Goal: Navigation & Orientation: Find specific page/section

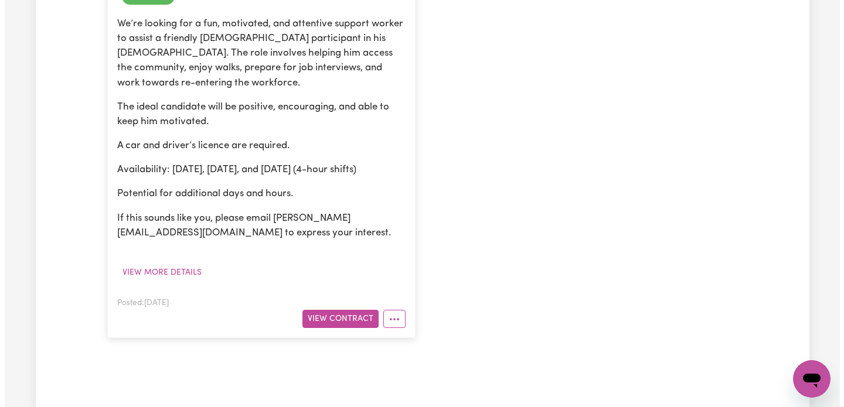
scroll to position [386, 0]
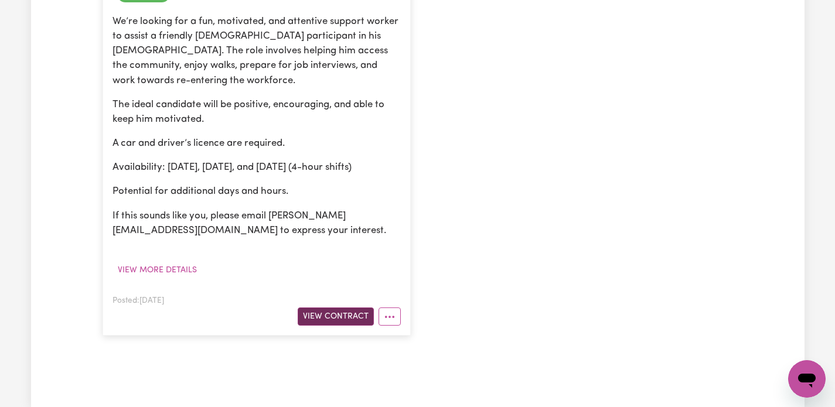
click at [339, 308] on button "View Contract" at bounding box center [336, 317] width 76 height 18
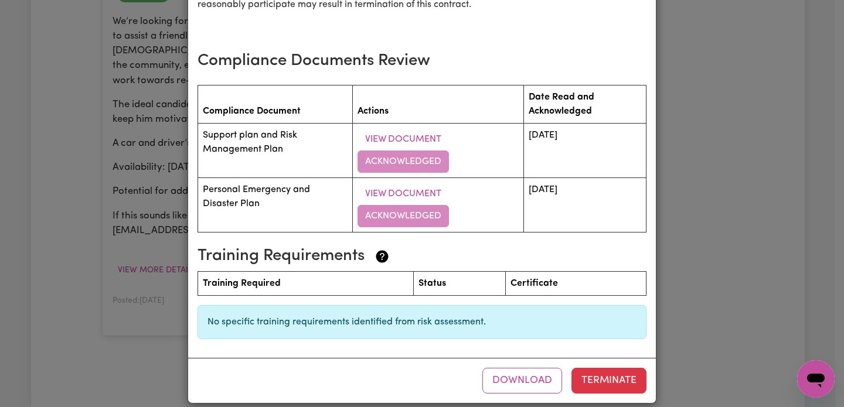
scroll to position [1619, 0]
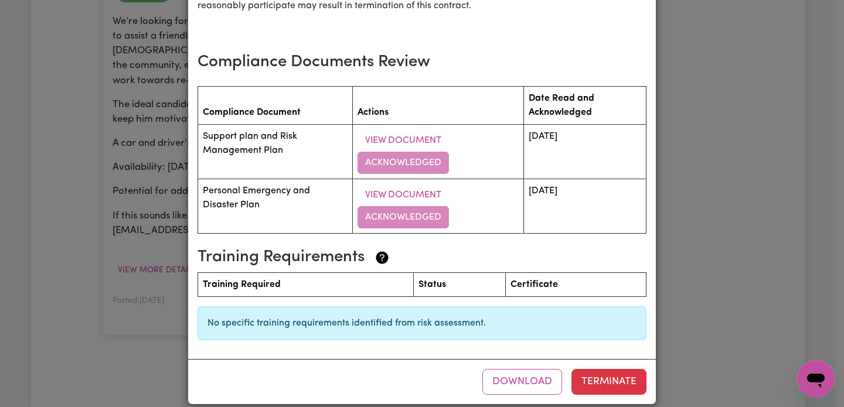
click at [702, 203] on div "Support Worker Opportunity – Energetic and Positive Role [DEMOGRAPHIC_DATA] ter…" at bounding box center [422, 203] width 844 height 407
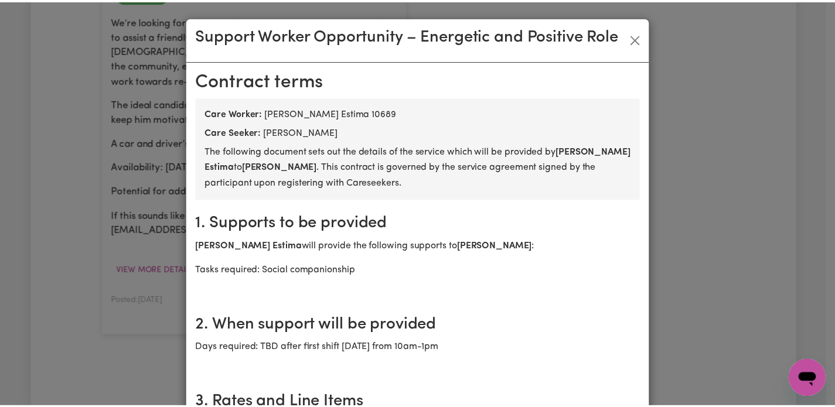
scroll to position [0, 0]
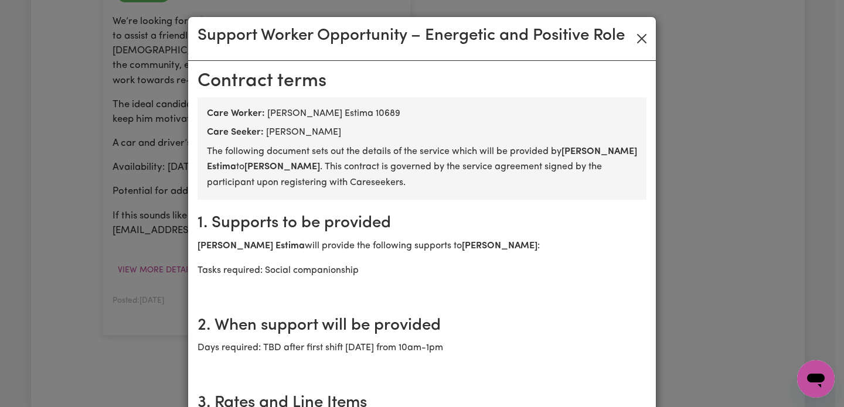
click at [637, 34] on button "Close" at bounding box center [641, 38] width 19 height 19
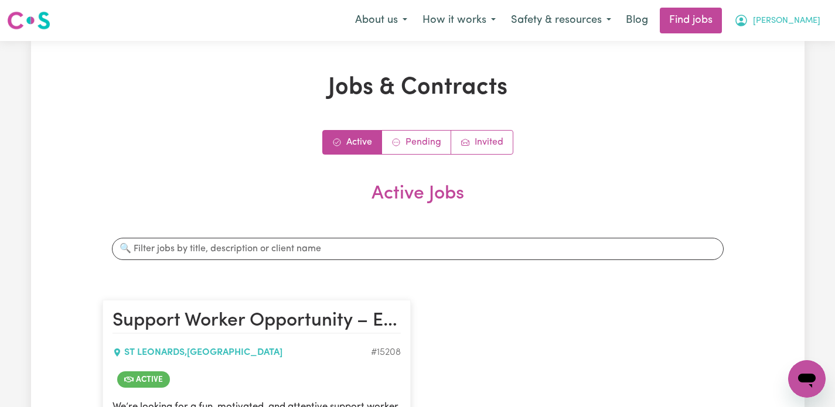
click at [748, 25] on icon "My Account" at bounding box center [741, 20] width 14 height 14
click at [769, 66] on link "My Dashboard" at bounding box center [781, 67] width 93 height 22
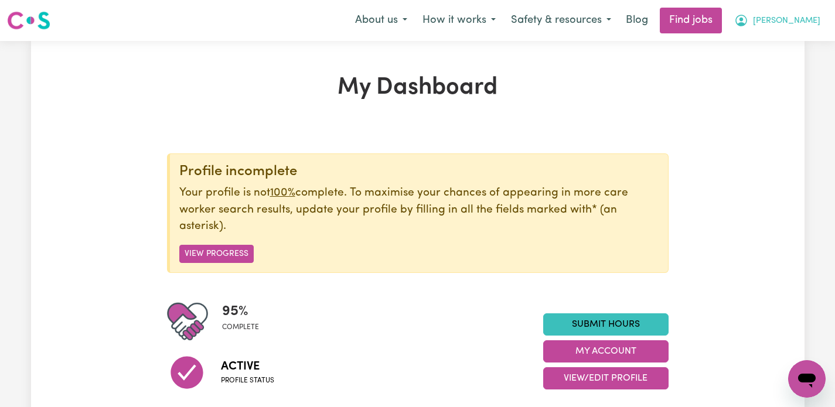
click at [802, 23] on button "[PERSON_NAME]" at bounding box center [777, 20] width 101 height 25
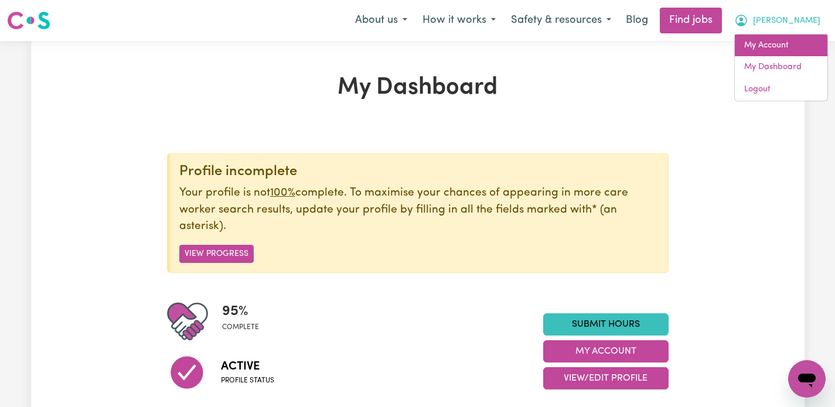
click at [783, 42] on link "My Account" at bounding box center [781, 46] width 93 height 22
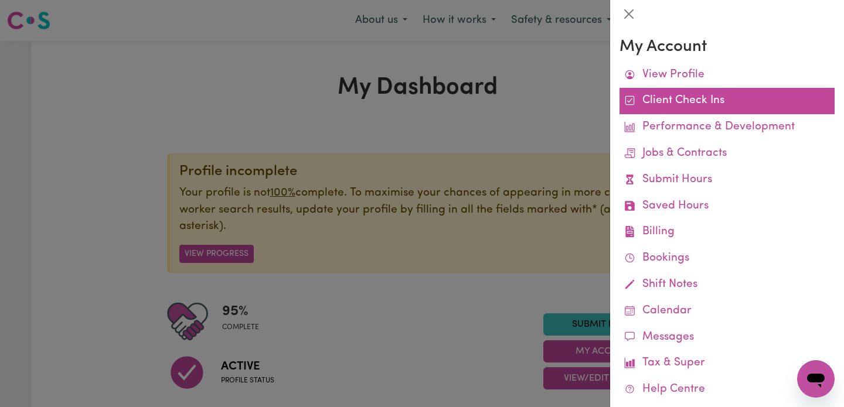
click at [711, 104] on link "Client Check Ins" at bounding box center [726, 101] width 215 height 26
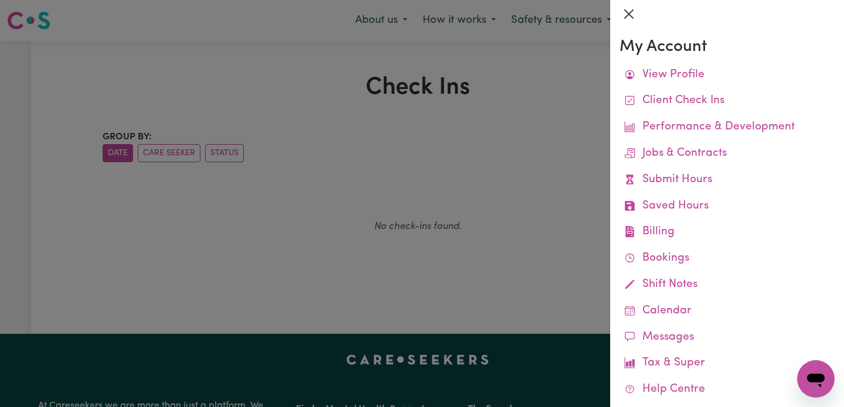
click at [629, 13] on button "Close" at bounding box center [628, 14] width 19 height 19
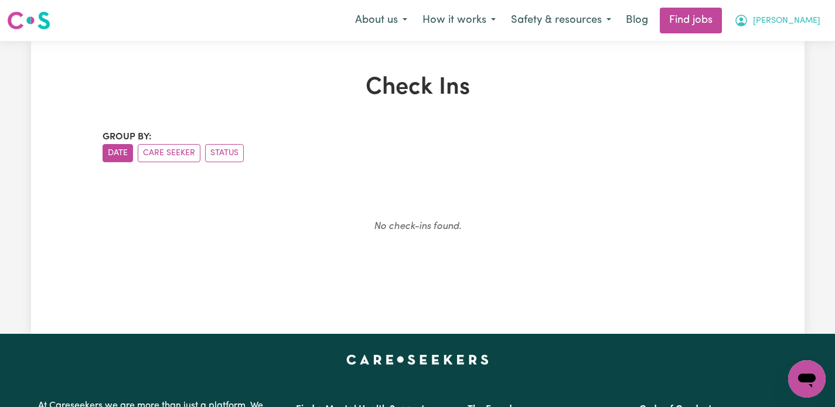
click at [815, 16] on span "[PERSON_NAME]" at bounding box center [786, 21] width 67 height 13
click at [175, 157] on button "Care Seeker" at bounding box center [169, 153] width 63 height 18
click at [217, 148] on button "Status" at bounding box center [224, 153] width 39 height 18
click at [118, 148] on button "Date" at bounding box center [118, 153] width 30 height 18
click at [816, 19] on span "[PERSON_NAME]" at bounding box center [786, 21] width 67 height 13
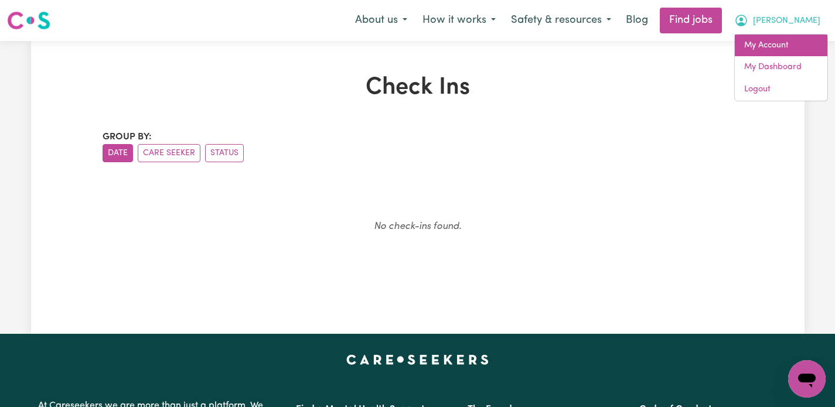
click at [773, 47] on link "My Account" at bounding box center [781, 46] width 93 height 22
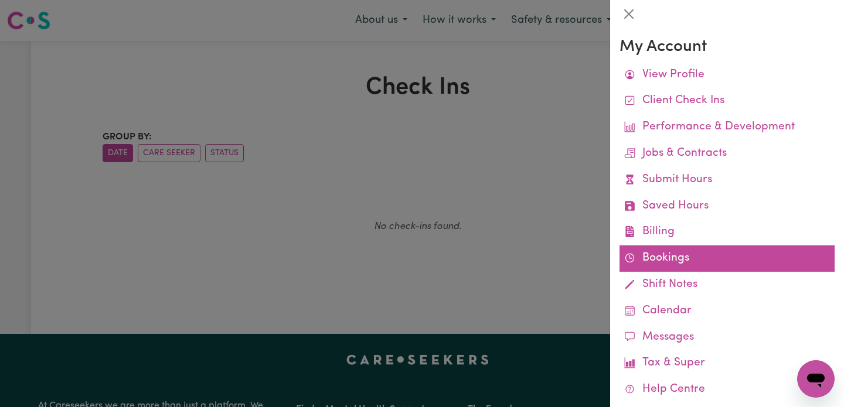
click at [663, 253] on link "Bookings" at bounding box center [726, 259] width 215 height 26
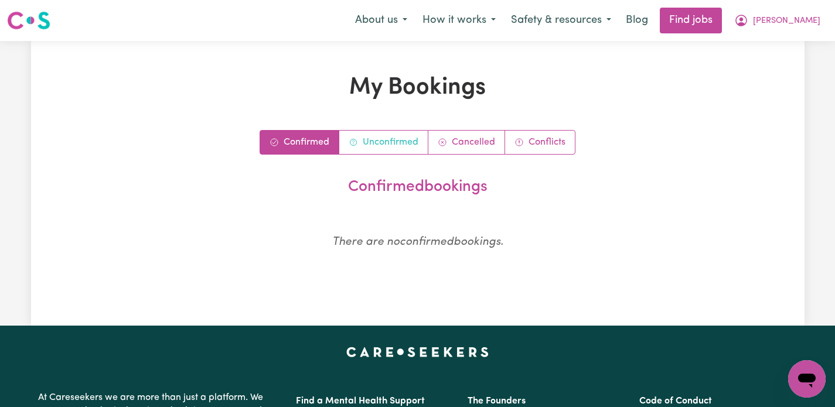
click at [366, 134] on link "Unconfirmed" at bounding box center [383, 142] width 89 height 23
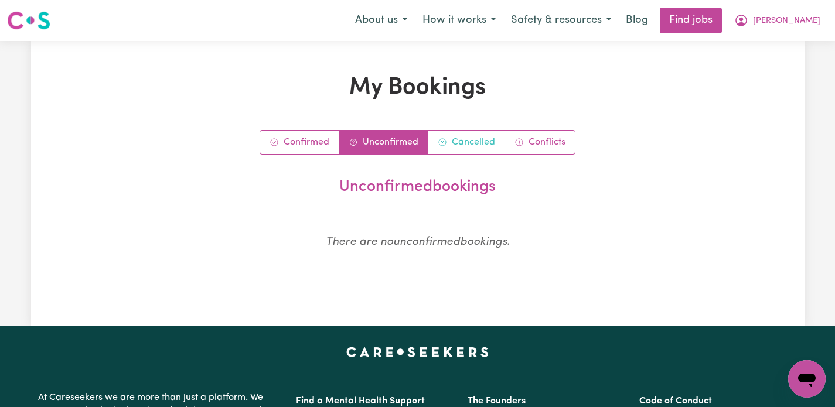
click at [452, 139] on link "Cancelled" at bounding box center [466, 142] width 77 height 23
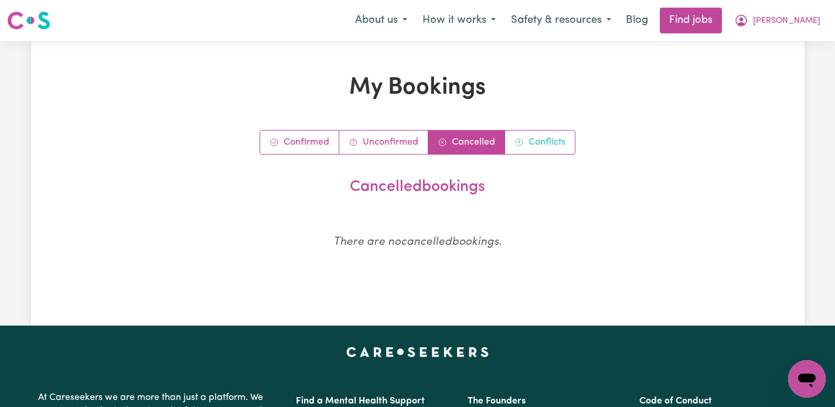
click at [530, 135] on link "Conflicts" at bounding box center [540, 142] width 70 height 23
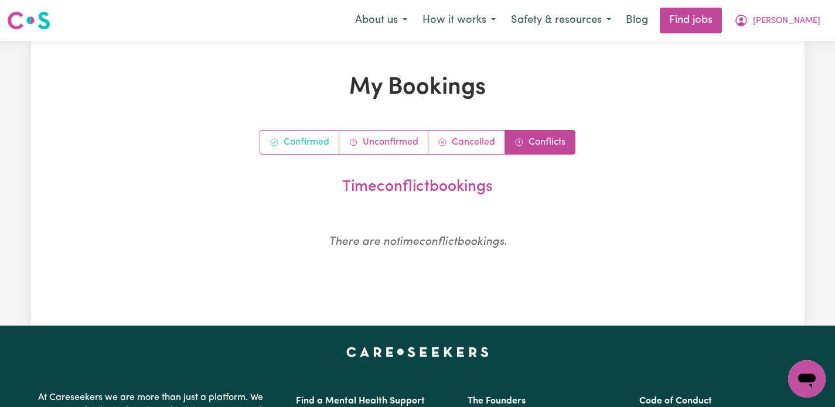
click at [302, 139] on link "Confirmed" at bounding box center [299, 142] width 79 height 23
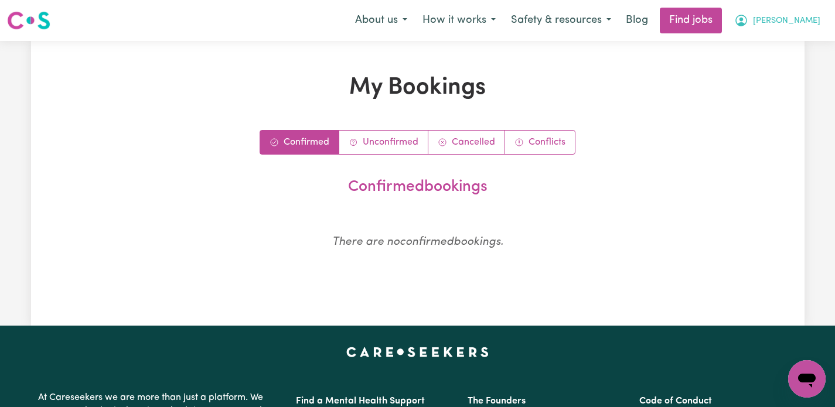
click at [811, 18] on span "[PERSON_NAME]" at bounding box center [786, 21] width 67 height 13
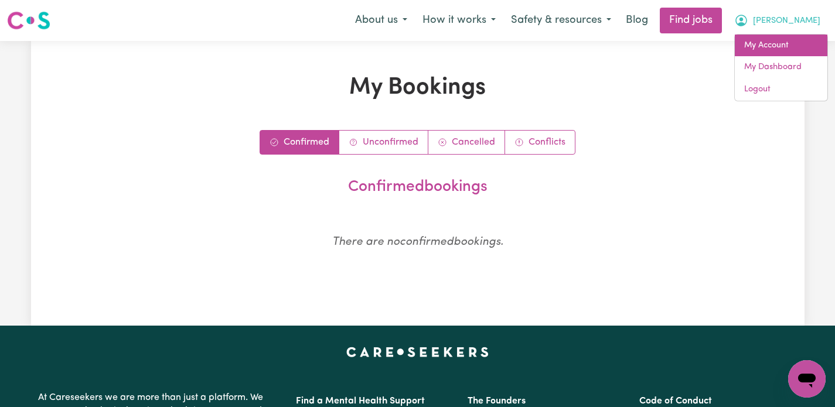
click at [780, 46] on link "My Account" at bounding box center [781, 46] width 93 height 22
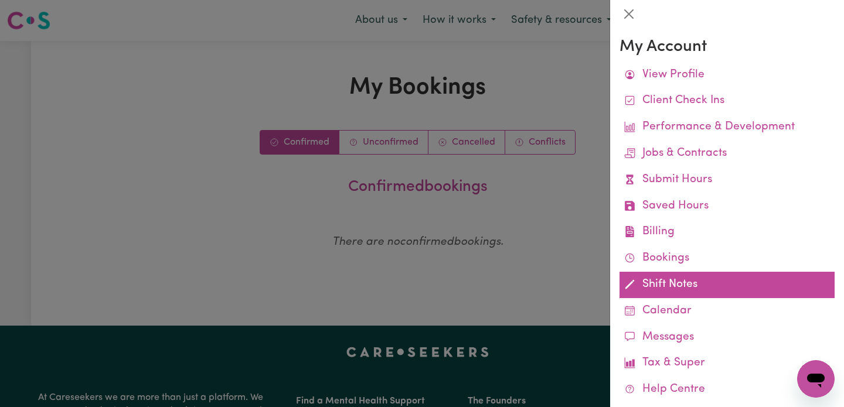
click at [707, 283] on link "Shift Notes" at bounding box center [726, 285] width 215 height 26
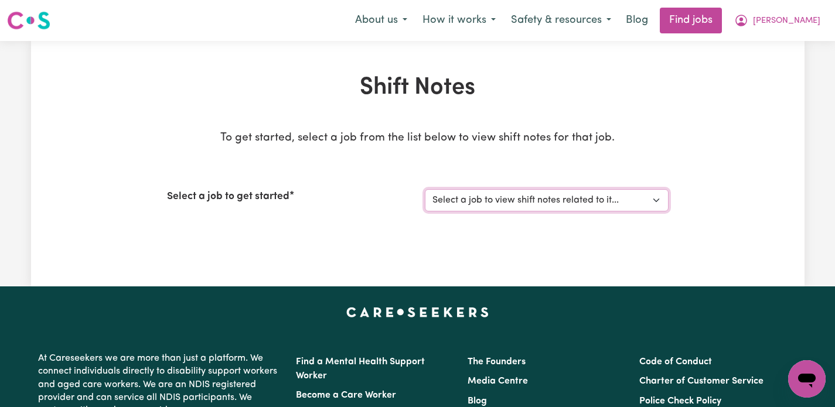
click at [647, 199] on select "Select a job to view shift notes related to it... [[PERSON_NAME]] Support Worke…" at bounding box center [547, 200] width 244 height 22
select select "15208"
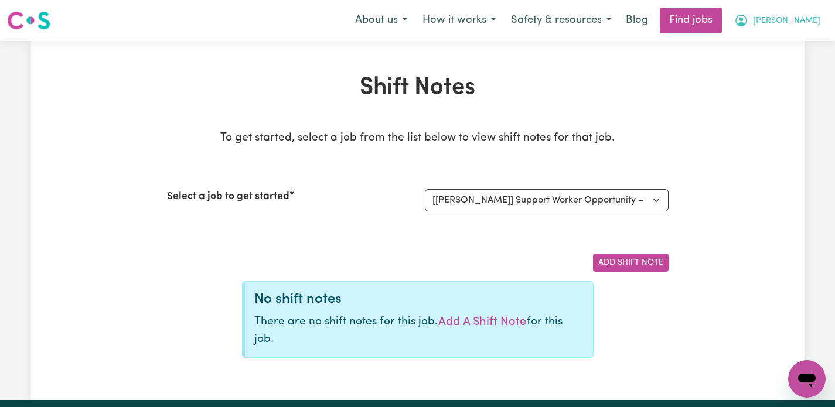
click at [810, 21] on span "[PERSON_NAME]" at bounding box center [786, 21] width 67 height 13
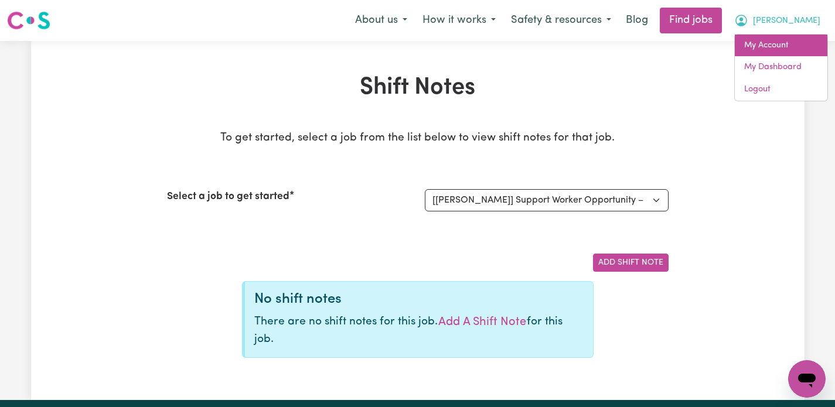
click at [762, 46] on link "My Account" at bounding box center [781, 46] width 93 height 22
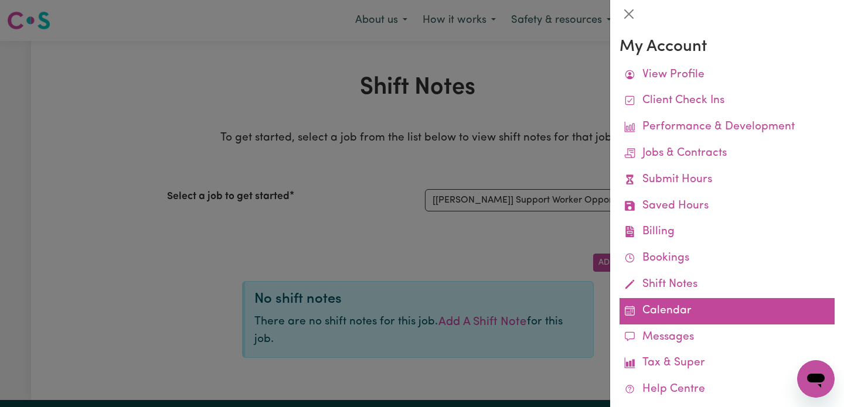
click at [647, 303] on link "Calendar" at bounding box center [726, 311] width 215 height 26
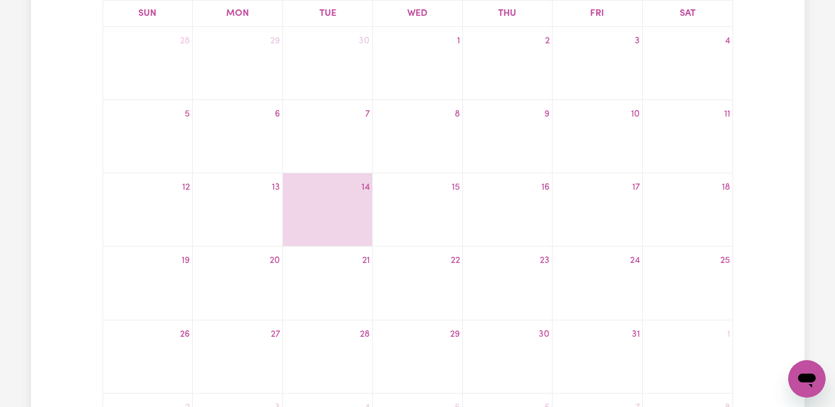
scroll to position [295, 0]
click at [413, 182] on div "15" at bounding box center [417, 185] width 89 height 19
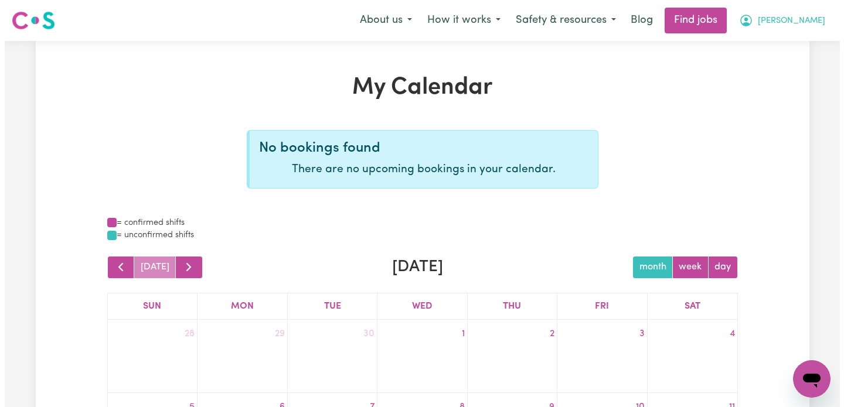
scroll to position [0, 0]
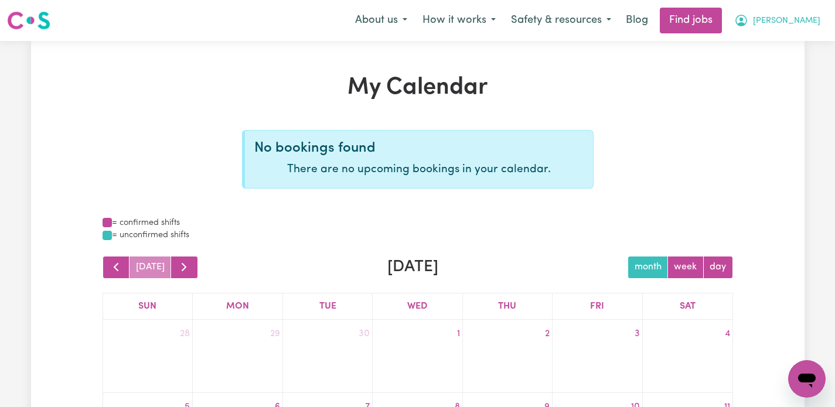
click at [805, 26] on span "[PERSON_NAME]" at bounding box center [786, 21] width 67 height 13
click at [778, 64] on link "My Dashboard" at bounding box center [781, 67] width 93 height 22
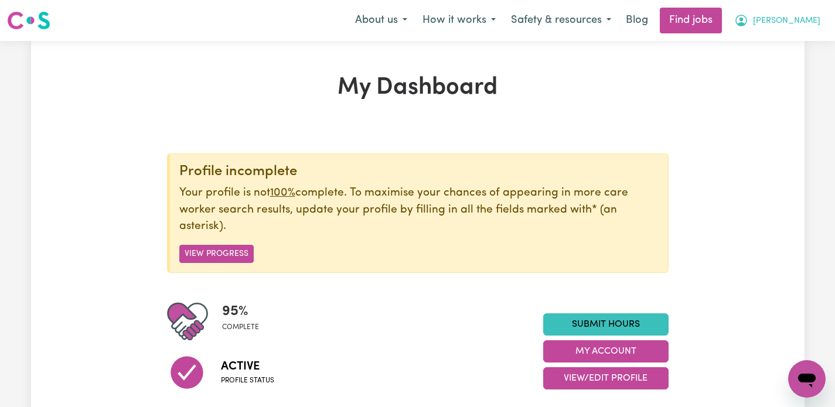
click at [804, 21] on span "[PERSON_NAME]" at bounding box center [786, 21] width 67 height 13
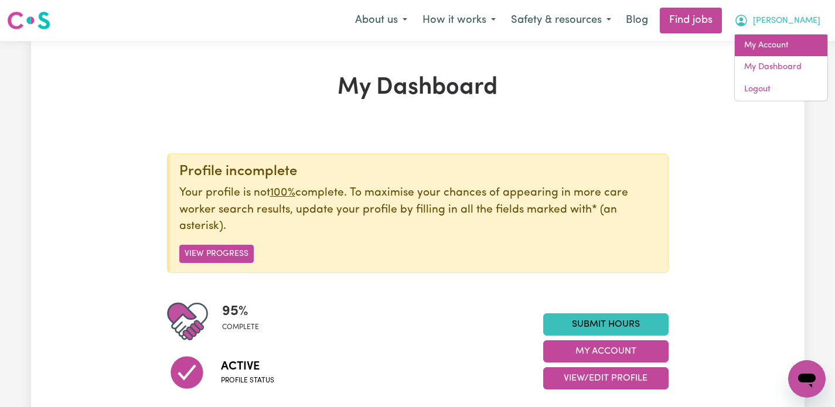
click at [775, 43] on link "My Account" at bounding box center [781, 46] width 93 height 22
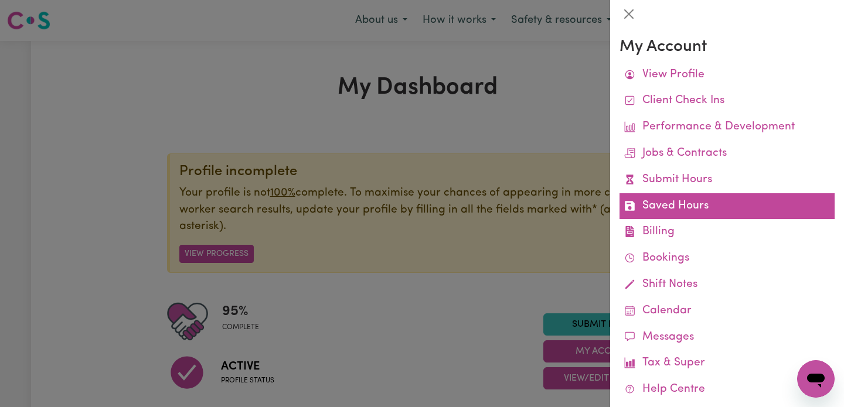
click at [671, 200] on link "Saved Hours" at bounding box center [726, 206] width 215 height 26
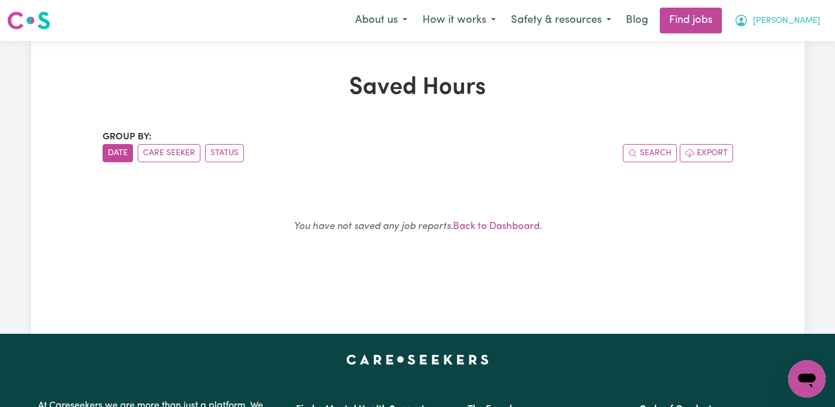
click at [807, 26] on span "[PERSON_NAME]" at bounding box center [786, 21] width 67 height 13
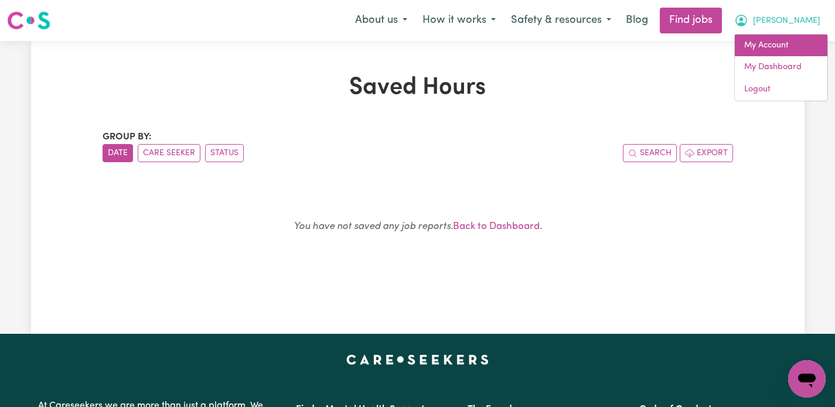
click at [761, 50] on link "My Account" at bounding box center [781, 46] width 93 height 22
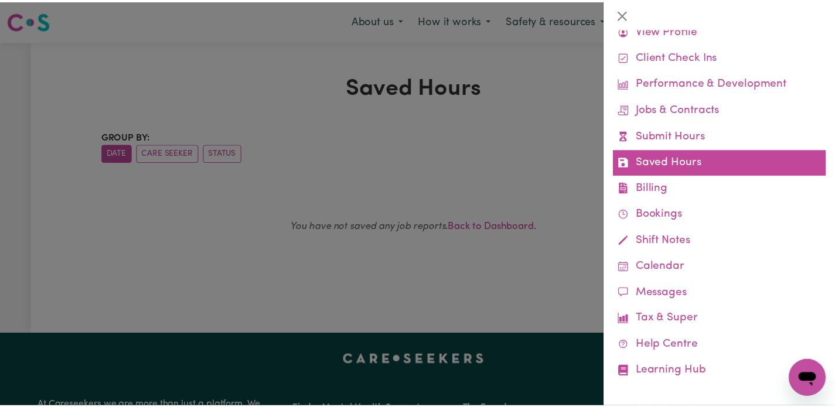
scroll to position [43, 0]
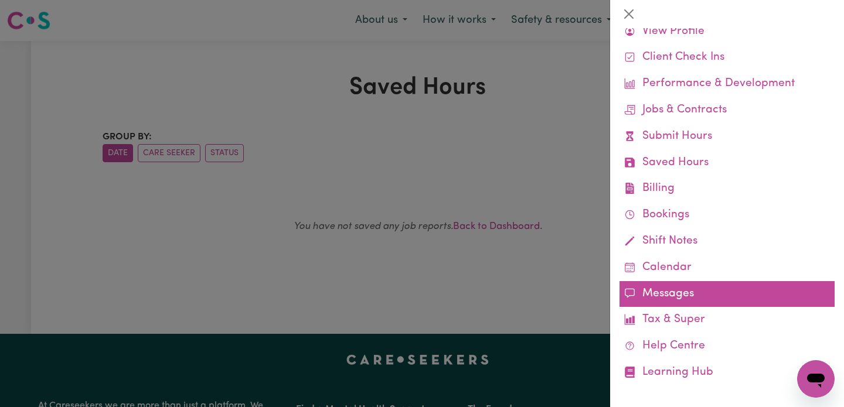
click at [667, 286] on link "Messages" at bounding box center [726, 294] width 215 height 26
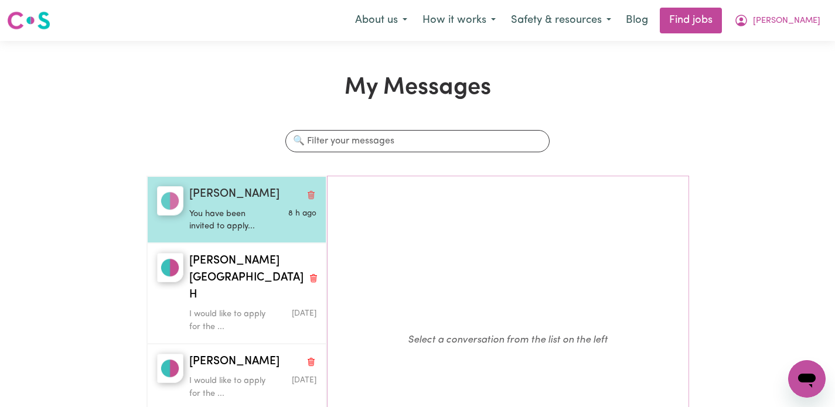
click at [261, 217] on p "You have been invited to apply..." at bounding box center [231, 220] width 85 height 25
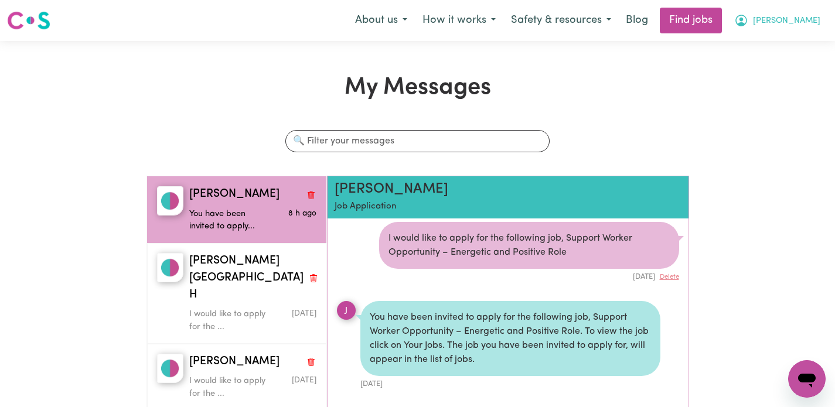
click at [800, 26] on button "[PERSON_NAME]" at bounding box center [777, 20] width 101 height 25
click at [772, 48] on link "My Account" at bounding box center [781, 46] width 93 height 22
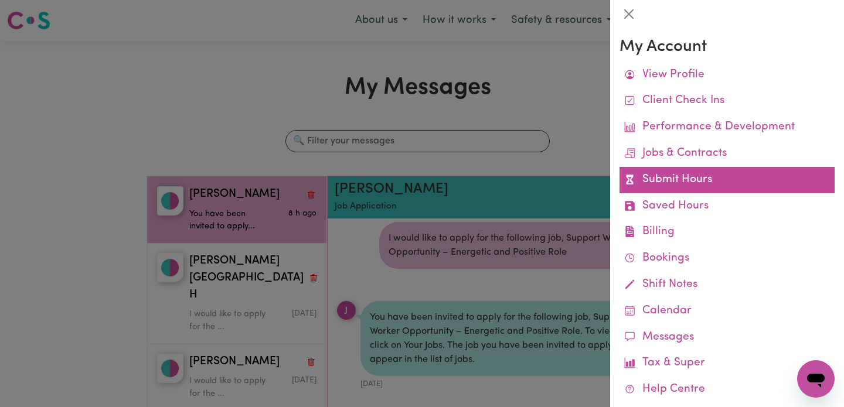
click at [673, 175] on link "Submit Hours" at bounding box center [726, 180] width 215 height 26
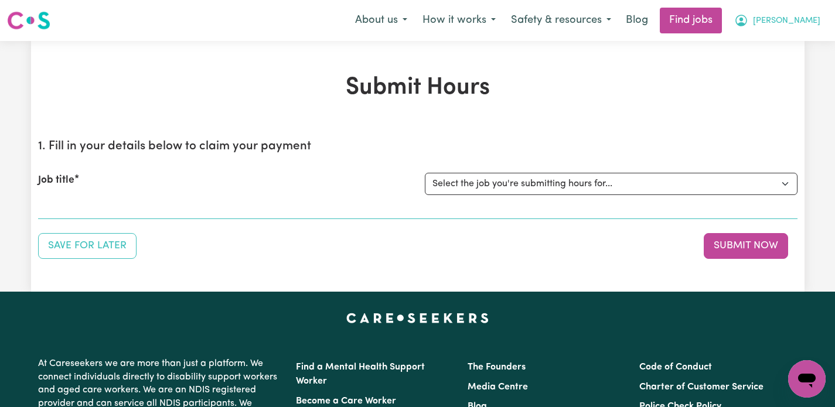
click at [803, 21] on button "[PERSON_NAME]" at bounding box center [777, 20] width 101 height 25
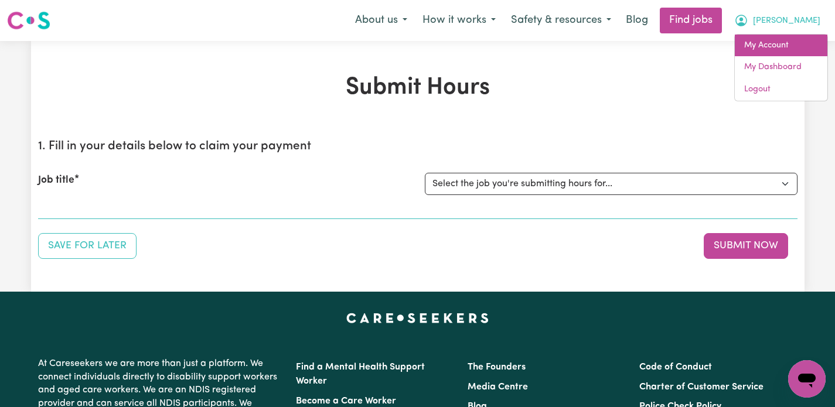
click at [768, 49] on link "My Account" at bounding box center [781, 46] width 93 height 22
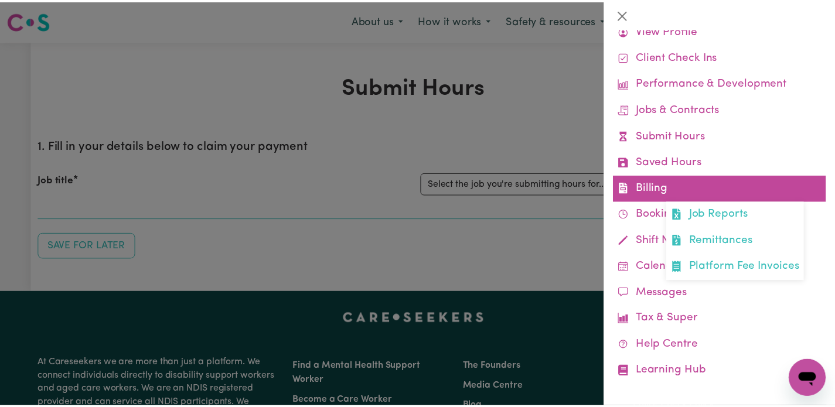
scroll to position [43, 0]
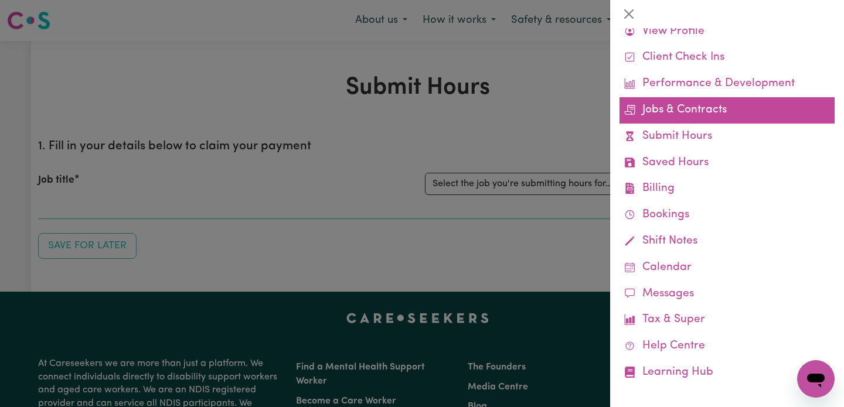
click at [675, 108] on link "Jobs & Contracts" at bounding box center [726, 110] width 215 height 26
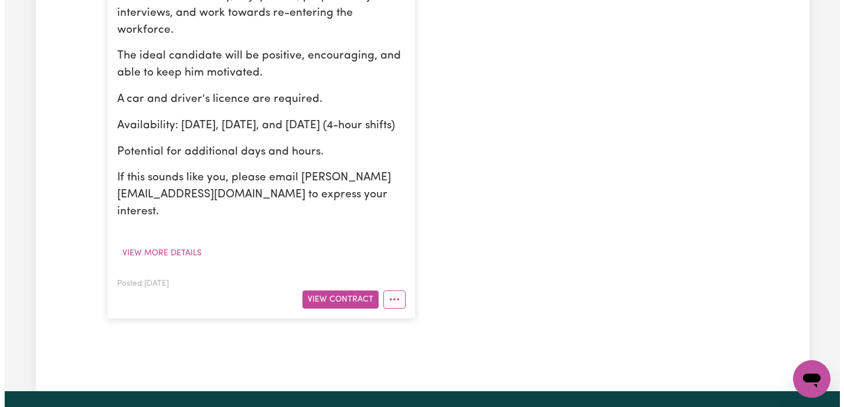
scroll to position [480, 0]
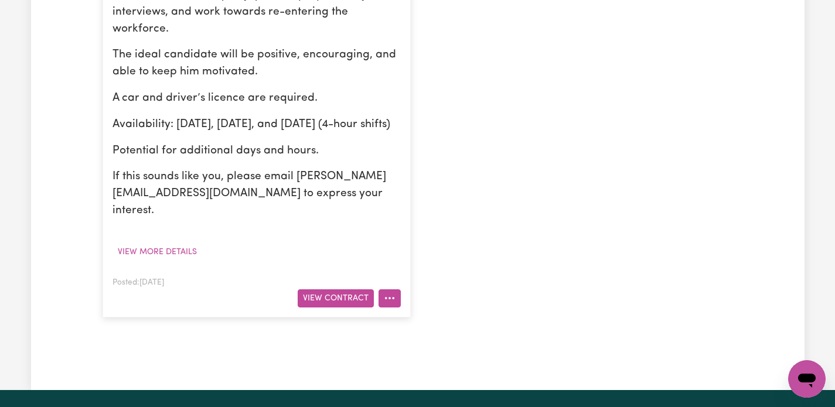
click at [391, 289] on button "More options" at bounding box center [390, 298] width 22 height 18
click at [409, 314] on link "Job Details" at bounding box center [425, 325] width 93 height 23
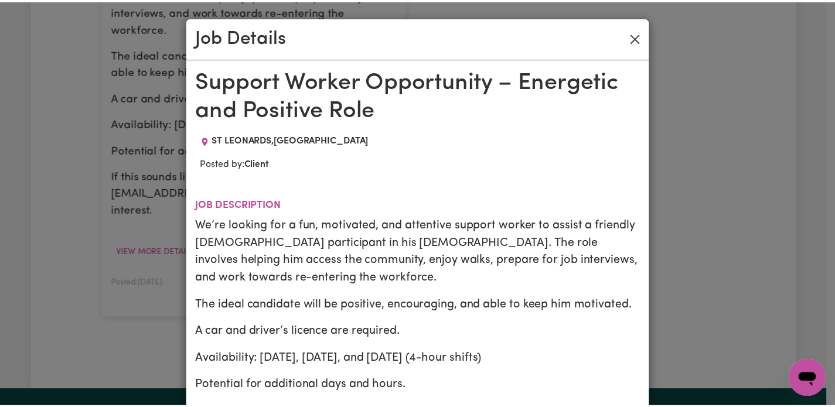
scroll to position [0, 0]
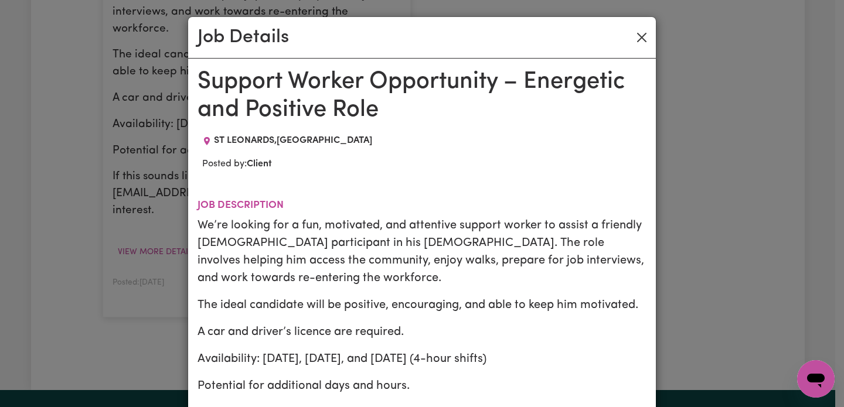
click at [638, 38] on button "Close" at bounding box center [641, 37] width 19 height 19
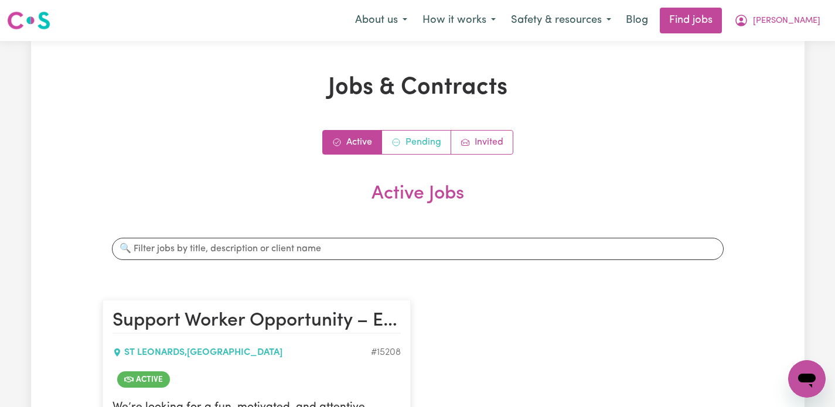
click at [424, 134] on link "Pending" at bounding box center [416, 142] width 69 height 23
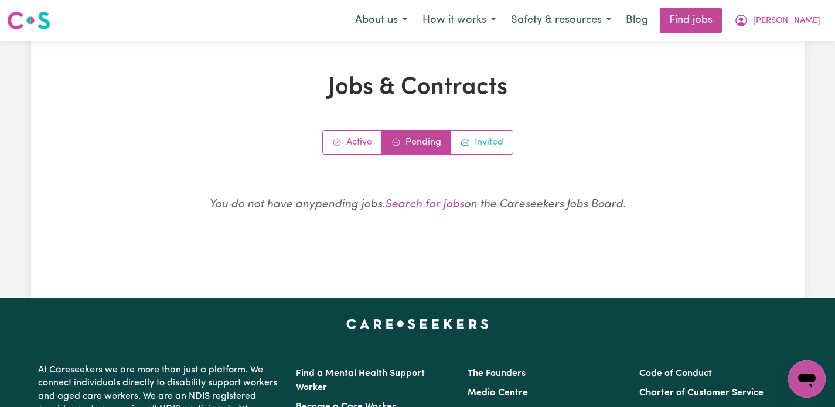
click at [455, 137] on link "Invited" at bounding box center [482, 142] width 62 height 23
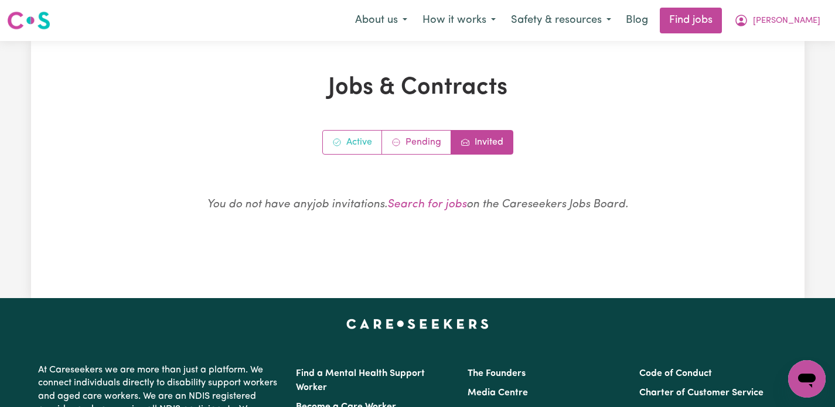
click at [360, 142] on link "Active" at bounding box center [352, 142] width 59 height 23
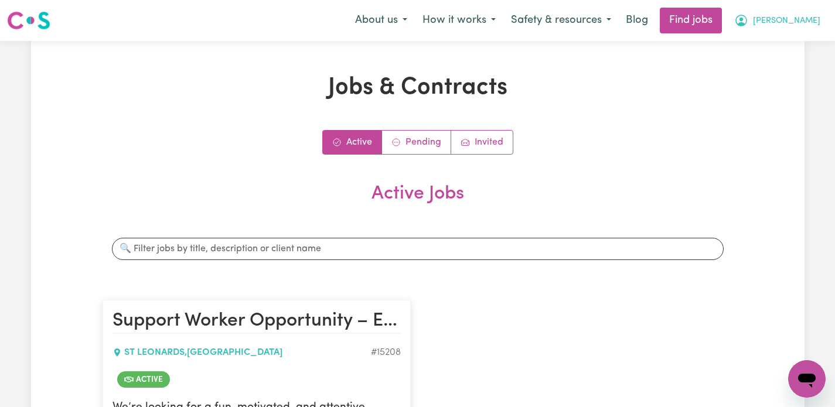
click at [805, 22] on span "[PERSON_NAME]" at bounding box center [786, 21] width 67 height 13
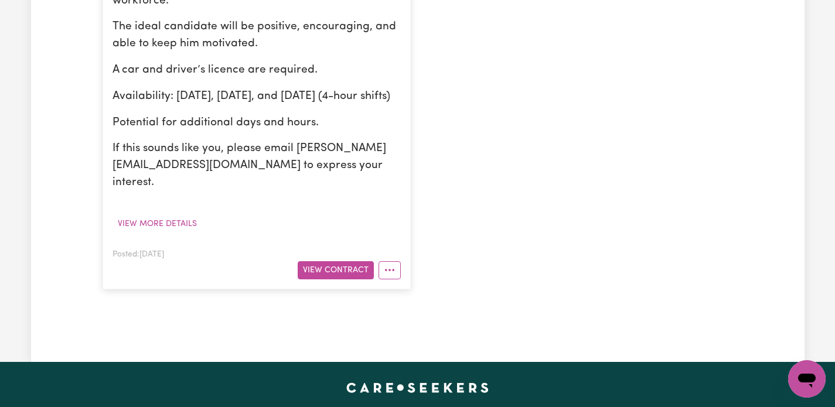
scroll to position [509, 0]
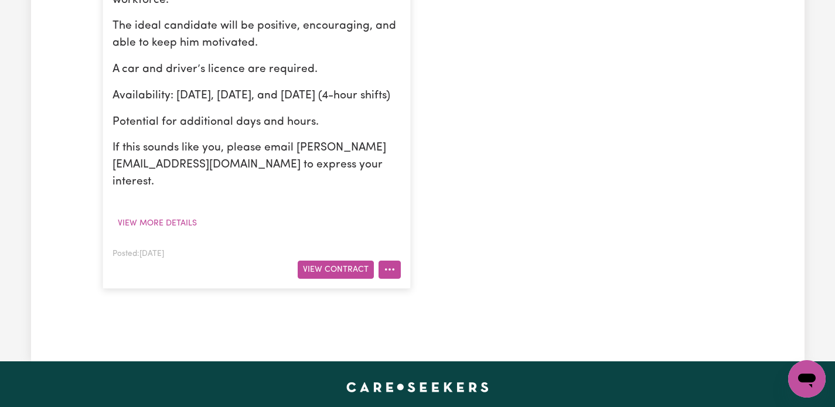
click at [394, 264] on icon "More options" at bounding box center [390, 270] width 12 height 12
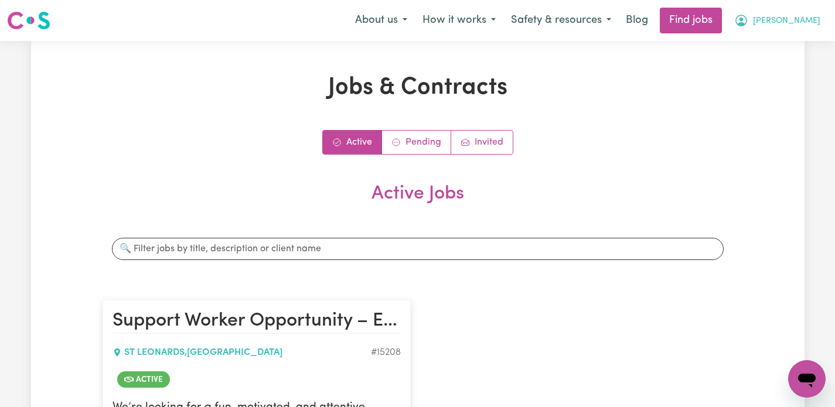
scroll to position [0, 0]
click at [804, 13] on button "[PERSON_NAME]" at bounding box center [777, 20] width 101 height 25
click at [768, 68] on link "My Dashboard" at bounding box center [781, 67] width 93 height 22
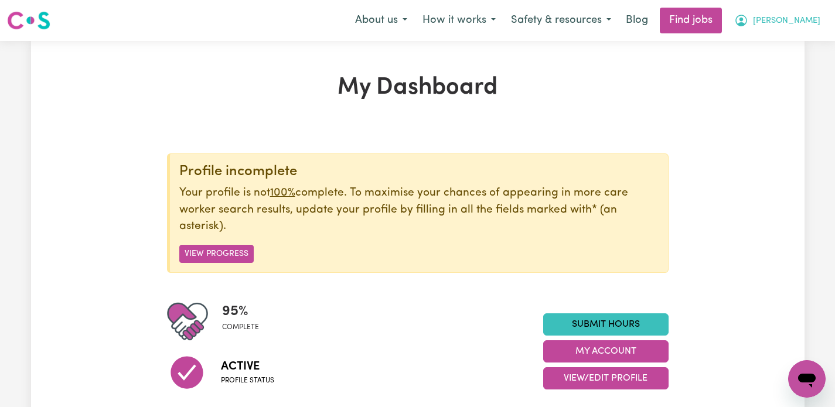
click at [804, 22] on span "[PERSON_NAME]" at bounding box center [786, 21] width 67 height 13
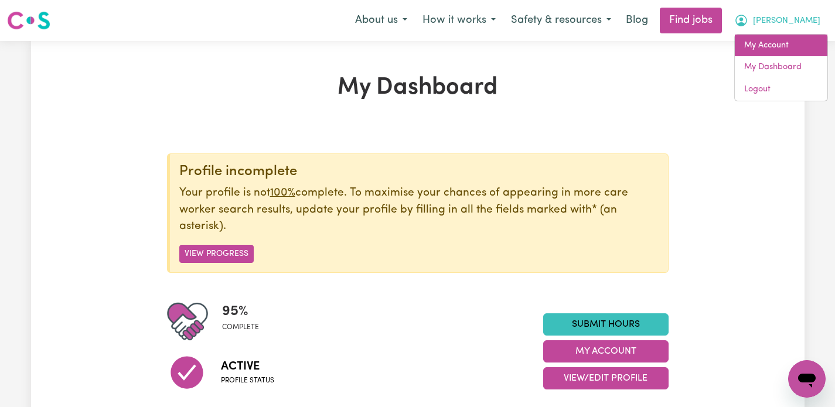
click at [765, 42] on link "My Account" at bounding box center [781, 46] width 93 height 22
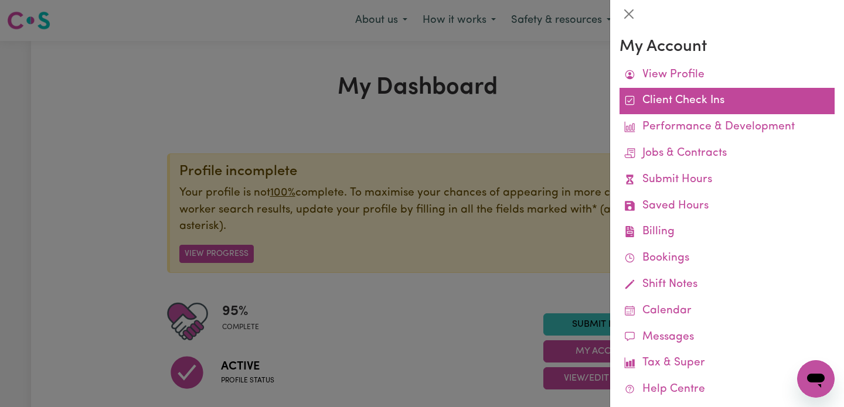
click at [705, 98] on link "Client Check Ins" at bounding box center [726, 101] width 215 height 26
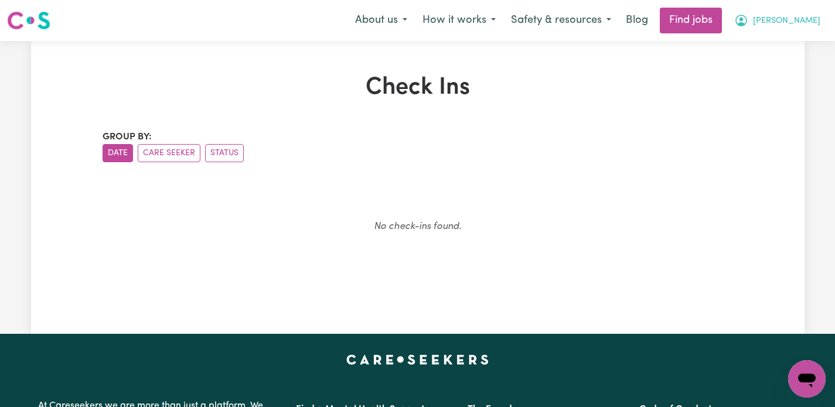
click at [802, 16] on button "[PERSON_NAME]" at bounding box center [777, 20] width 101 height 25
click at [761, 67] on link "My Dashboard" at bounding box center [781, 67] width 93 height 22
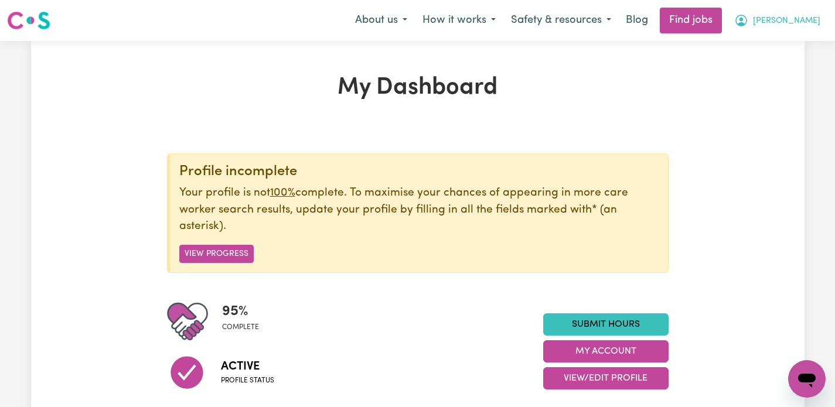
click at [748, 15] on icon "My Account" at bounding box center [741, 20] width 14 height 14
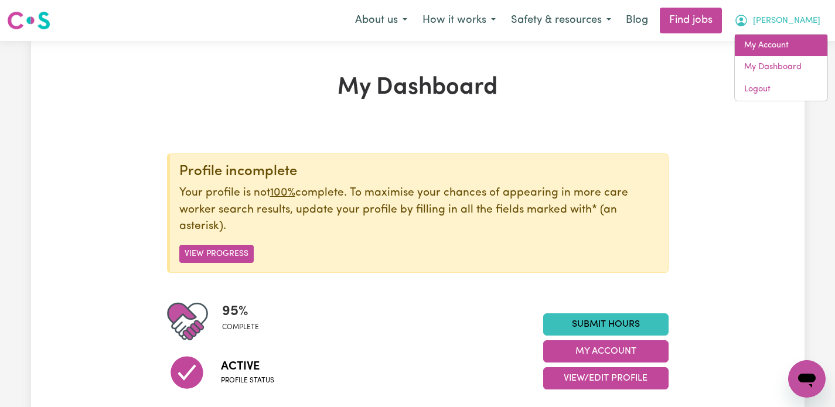
click at [770, 42] on link "My Account" at bounding box center [781, 46] width 93 height 22
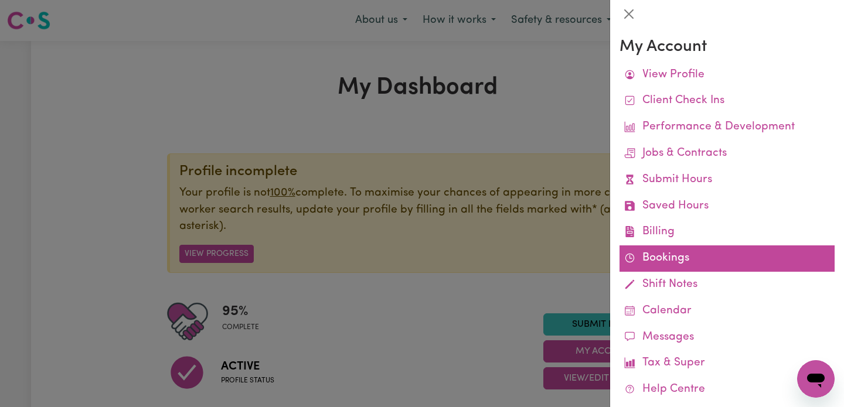
click at [656, 254] on link "Bookings" at bounding box center [726, 259] width 215 height 26
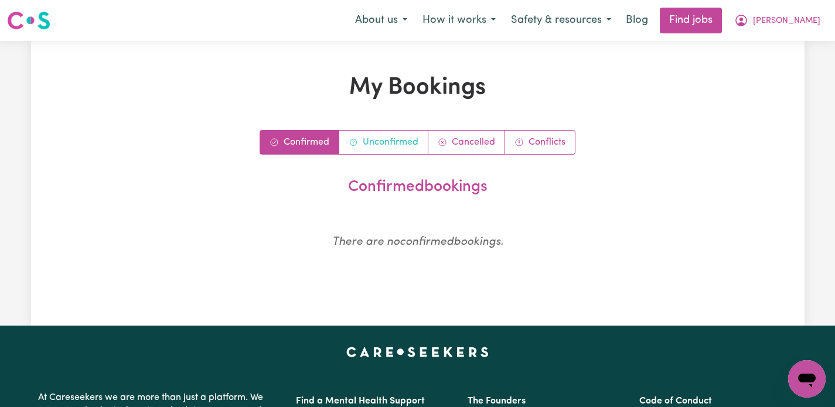
click at [401, 138] on link "Unconfirmed" at bounding box center [383, 142] width 89 height 23
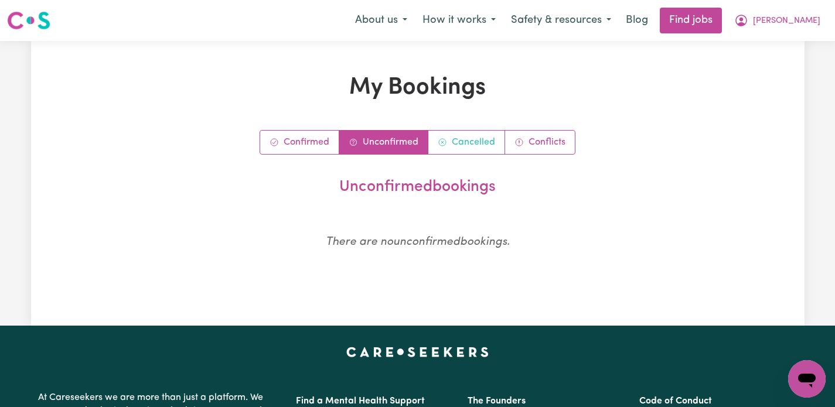
click at [458, 143] on link "Cancelled" at bounding box center [466, 142] width 77 height 23
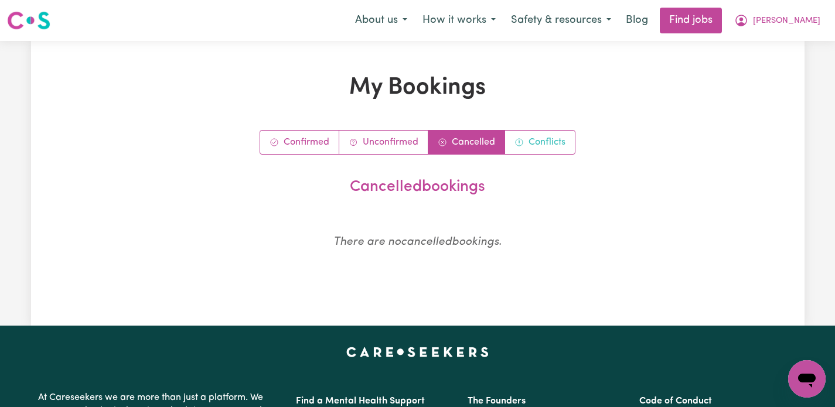
click at [526, 144] on link "Conflicts" at bounding box center [540, 142] width 70 height 23
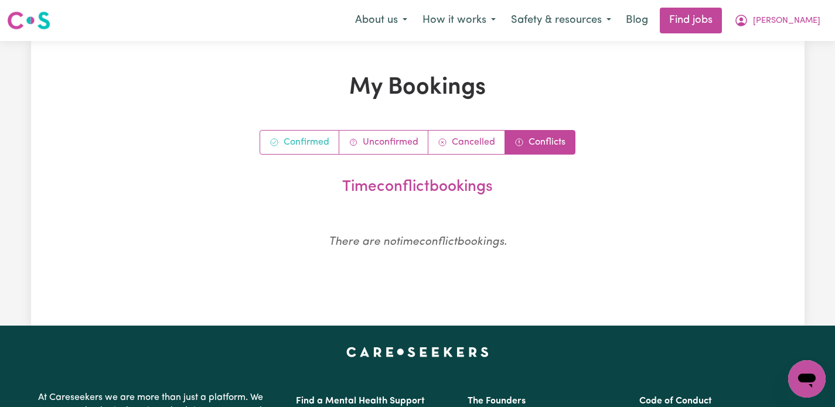
click at [318, 140] on link "Confirmed" at bounding box center [299, 142] width 79 height 23
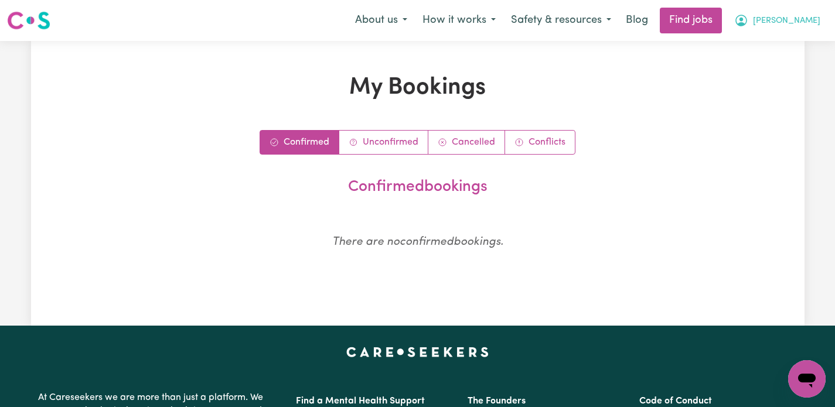
click at [807, 22] on span "[PERSON_NAME]" at bounding box center [786, 21] width 67 height 13
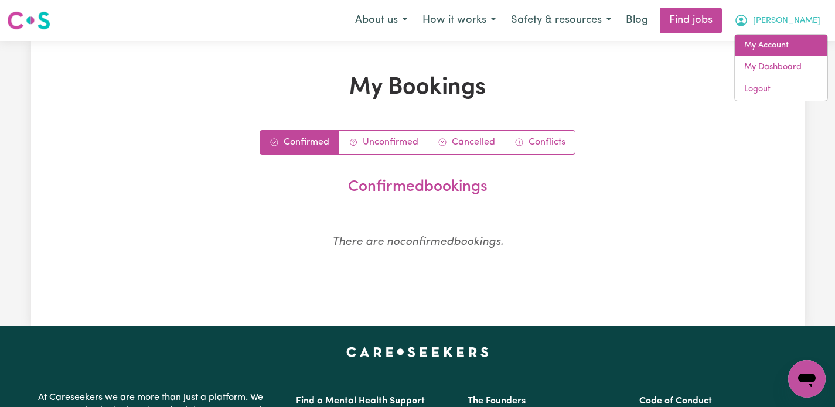
click at [761, 50] on link "My Account" at bounding box center [781, 46] width 93 height 22
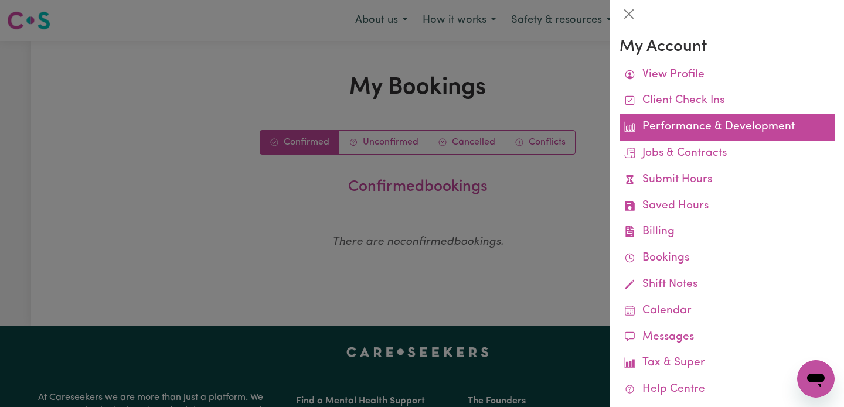
click at [686, 129] on link "Performance & Development" at bounding box center [726, 127] width 215 height 26
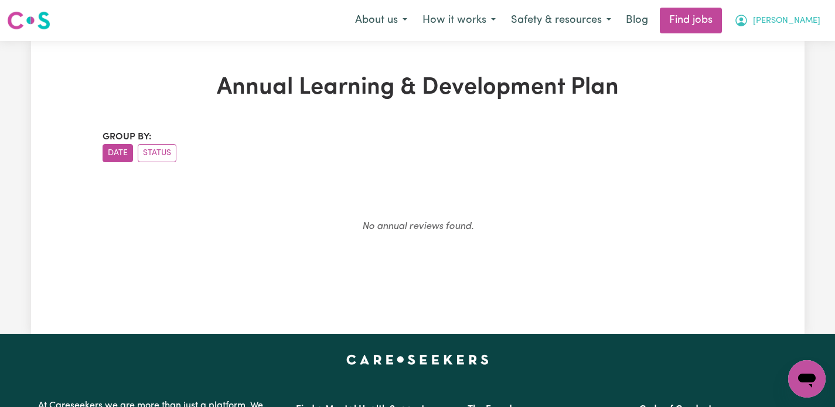
click at [748, 27] on icon "My Account" at bounding box center [741, 20] width 14 height 14
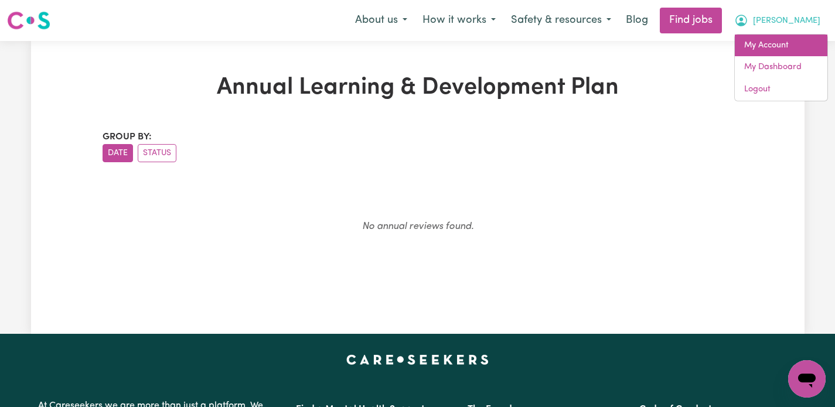
click at [764, 44] on link "My Account" at bounding box center [781, 46] width 93 height 22
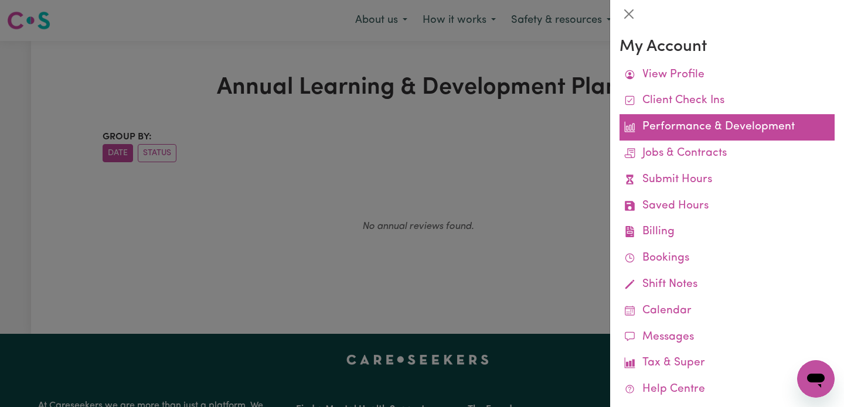
click at [671, 128] on link "Performance & Development" at bounding box center [726, 127] width 215 height 26
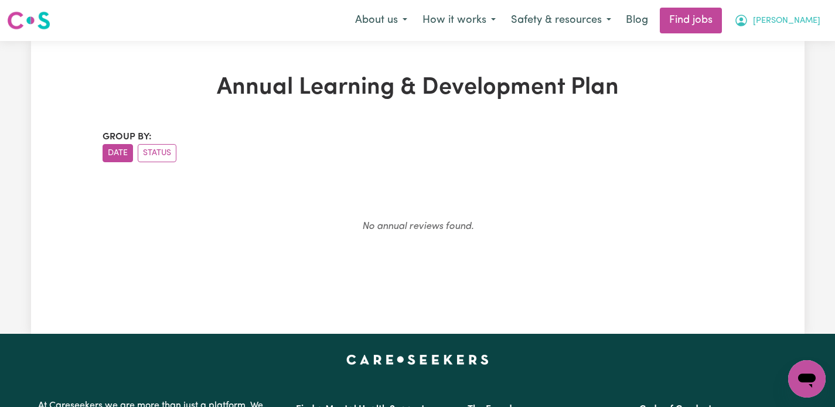
click at [747, 18] on icon "My Account" at bounding box center [741, 21] width 12 height 12
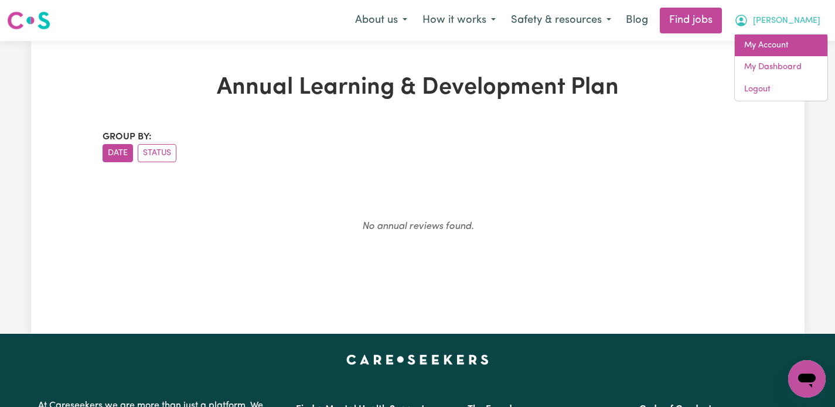
click at [763, 42] on link "My Account" at bounding box center [781, 46] width 93 height 22
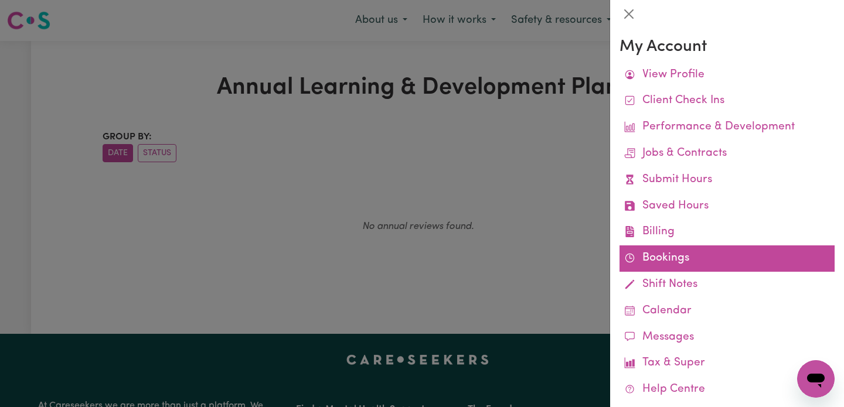
click at [647, 258] on link "Bookings" at bounding box center [726, 259] width 215 height 26
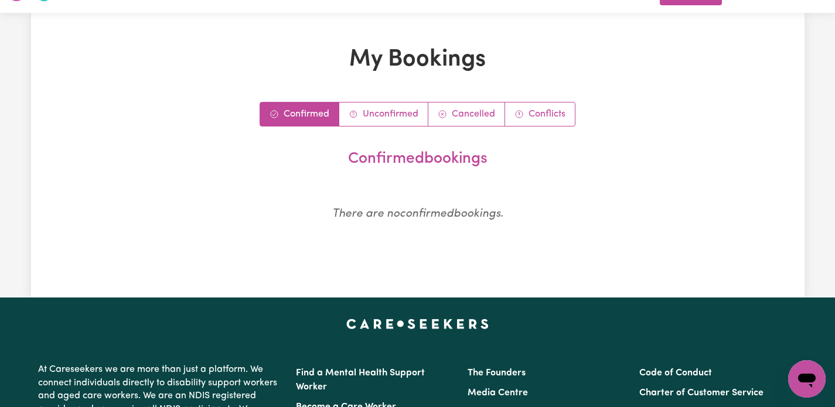
scroll to position [29, 0]
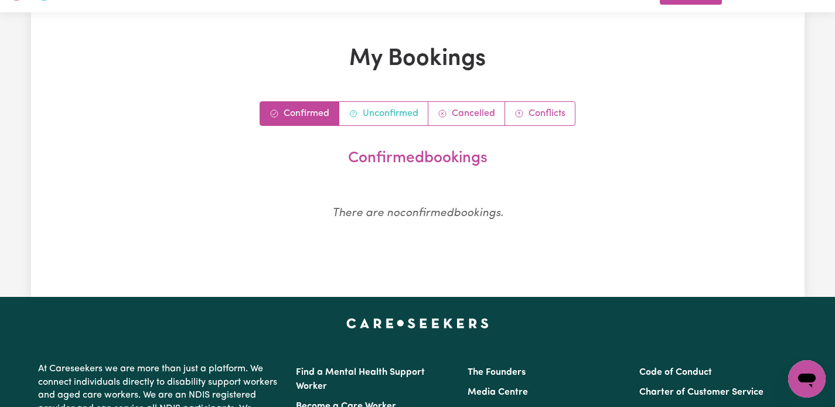
click at [393, 114] on link "Unconfirmed" at bounding box center [383, 113] width 89 height 23
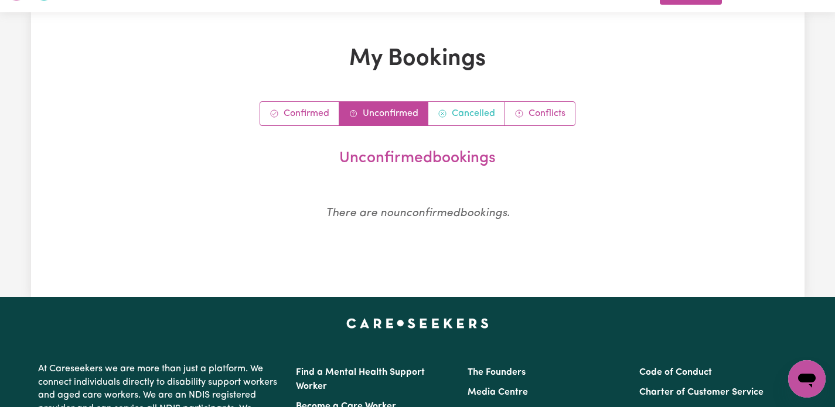
click at [458, 111] on link "Cancelled" at bounding box center [466, 113] width 77 height 23
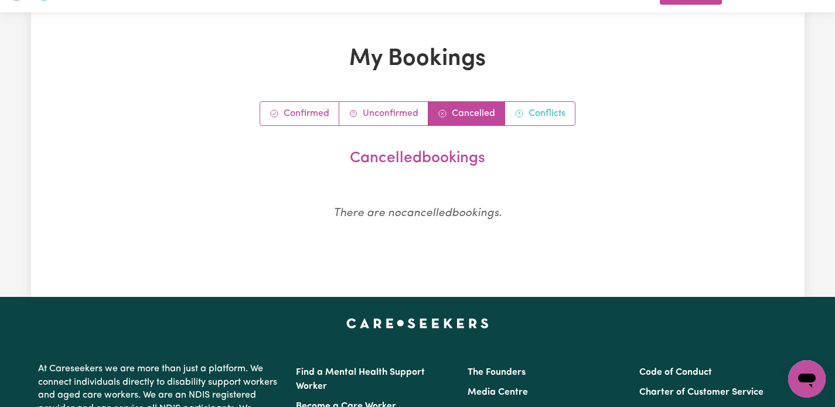
click at [521, 114] on icon "Conflict bookings" at bounding box center [518, 113] width 9 height 9
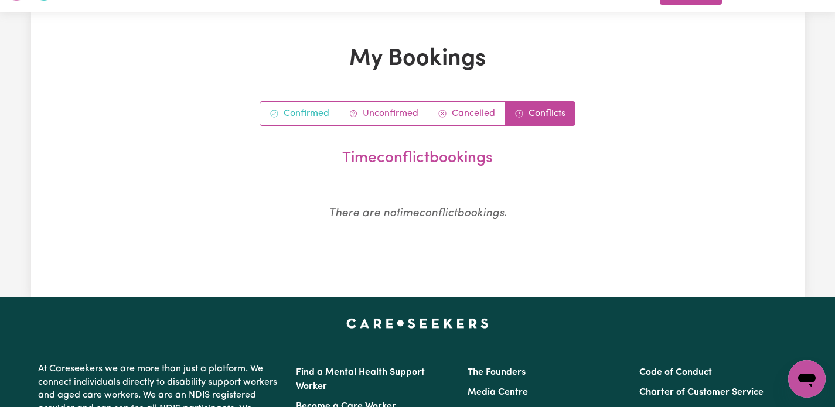
click at [327, 118] on link "Confirmed" at bounding box center [299, 113] width 79 height 23
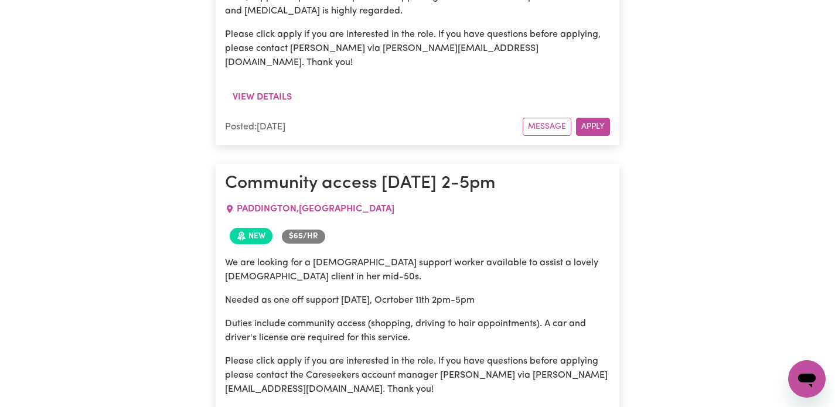
scroll to position [9938, 0]
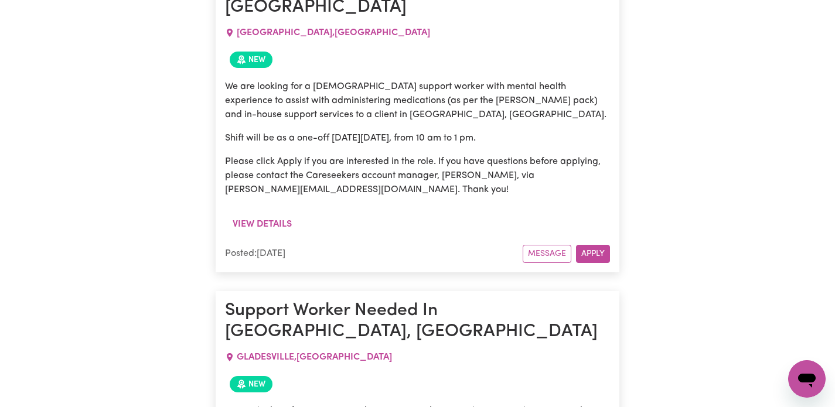
scroll to position [12507, 0]
